Goal: Task Accomplishment & Management: Manage account settings

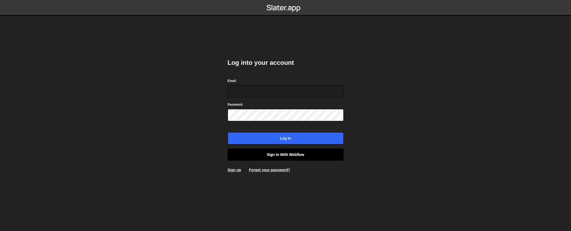
type input "contact@muratdesigns.com"
click at [275, 154] on link "Sign in with Webflow" at bounding box center [286, 155] width 116 height 12
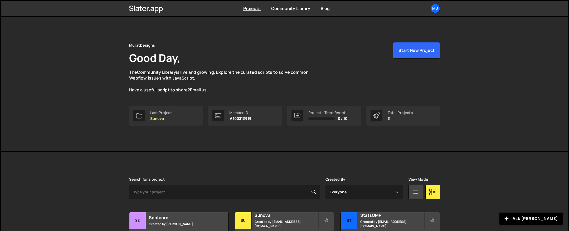
scroll to position [40, 0]
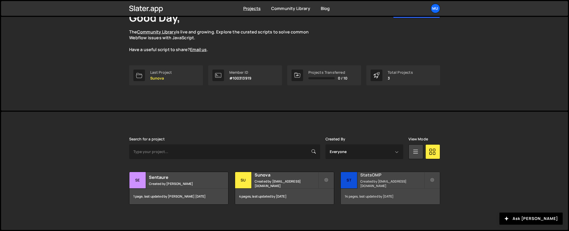
click at [380, 176] on h2 "StatsOMP" at bounding box center [391, 175] width 63 height 6
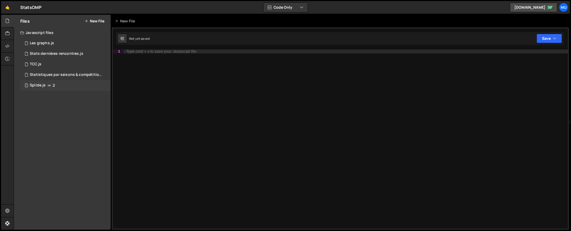
click at [37, 85] on div "Splide.js" at bounding box center [38, 85] width 16 height 5
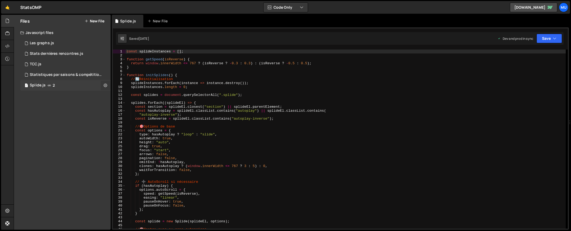
click at [106, 85] on icon at bounding box center [106, 85] width 4 height 5
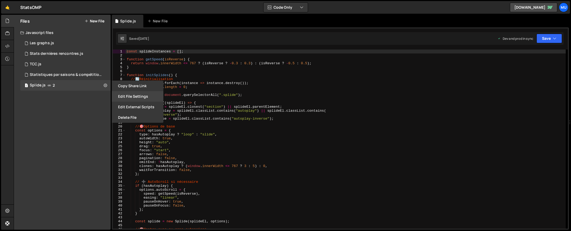
click at [131, 94] on button "Edit File Settings" at bounding box center [138, 96] width 52 height 11
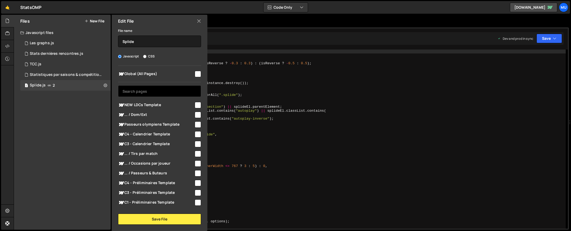
click at [136, 92] on input "text" at bounding box center [159, 91] width 83 height 12
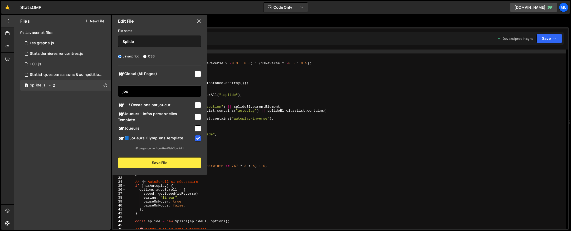
type input "jou"
click at [141, 129] on span "Joueurs" at bounding box center [156, 128] width 76 height 6
checkbox input "true"
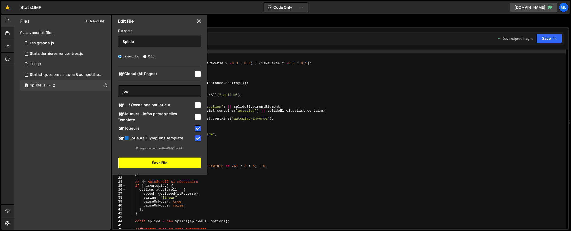
click at [153, 161] on button "Save File" at bounding box center [159, 162] width 83 height 11
